Goal: Information Seeking & Learning: Learn about a topic

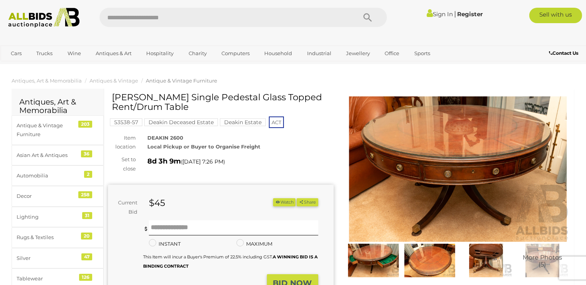
click at [114, 16] on input "text" at bounding box center [224, 17] width 249 height 19
type input "****"
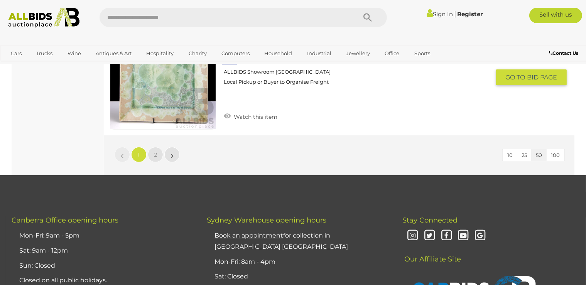
scroll to position [5949, 0]
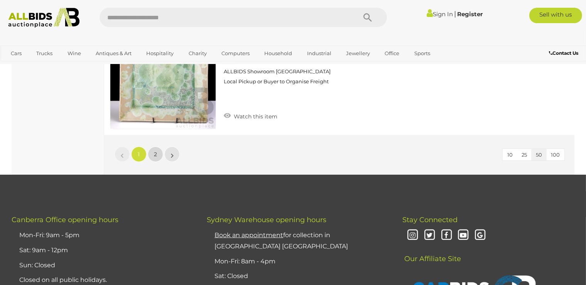
click at [155, 151] on span "2" at bounding box center [155, 154] width 3 height 7
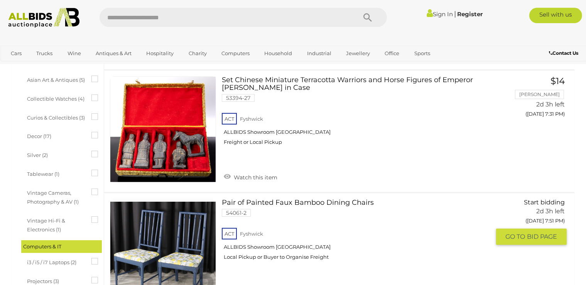
scroll to position [244, 0]
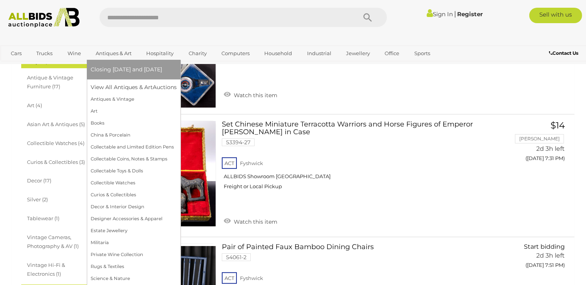
click at [105, 54] on link "Antiques & Art" at bounding box center [114, 53] width 46 height 13
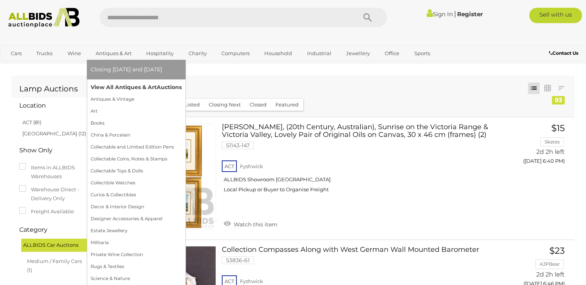
click at [109, 88] on link "View All Antiques & Art Auctions" at bounding box center [136, 87] width 91 height 12
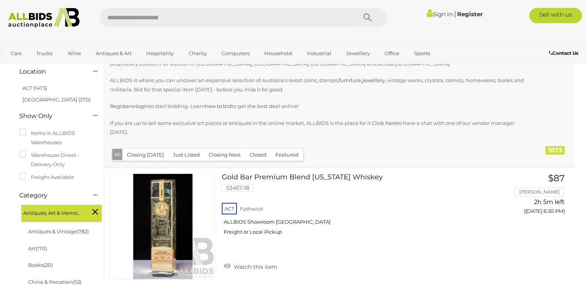
scroll to position [122, 0]
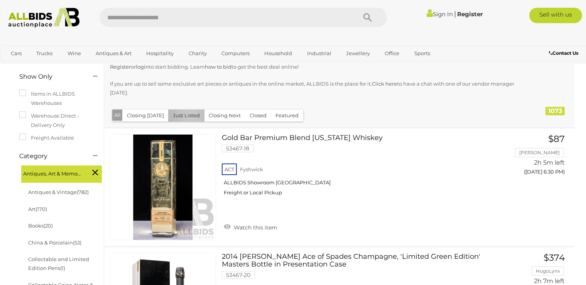
click at [188, 117] on button "Just Listed" at bounding box center [186, 116] width 36 height 12
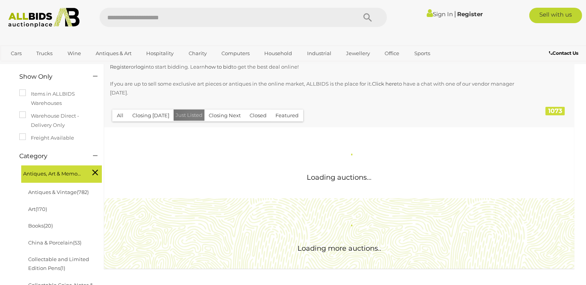
scroll to position [0, 0]
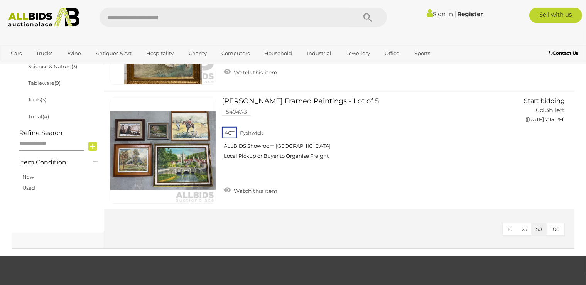
scroll to position [529, 0]
